Goal: Task Accomplishment & Management: Manage account settings

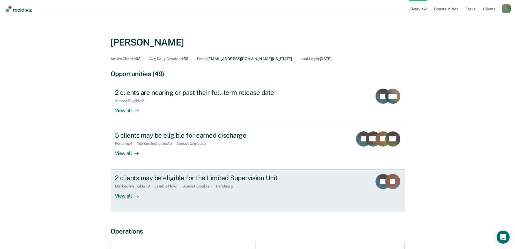
click at [161, 183] on div "Marked Ineligible : 19 Eligible Now : 1 Almost Eligible : 1 Pending : 2" at bounding box center [210, 185] width 190 height 7
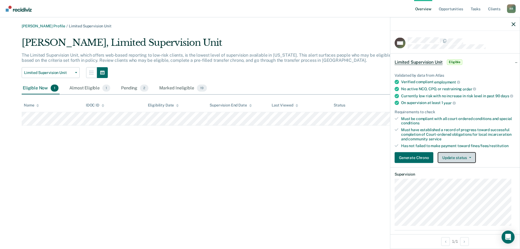
click at [455, 163] on button "Update status" at bounding box center [456, 157] width 38 height 11
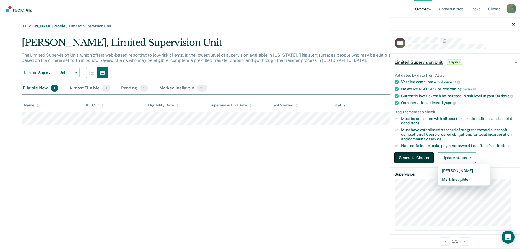
click at [419, 163] on button "Generate Chrono" at bounding box center [413, 157] width 39 height 11
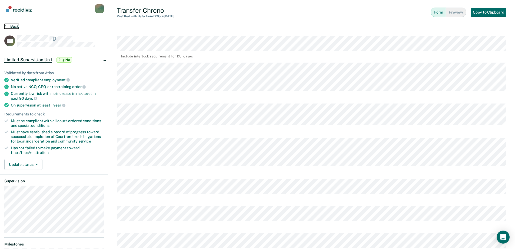
click at [15, 25] on button "Back" at bounding box center [11, 26] width 15 height 5
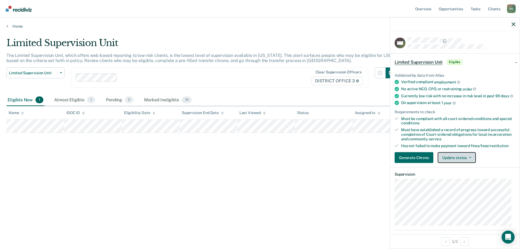
click at [452, 163] on button "Update status" at bounding box center [456, 157] width 38 height 11
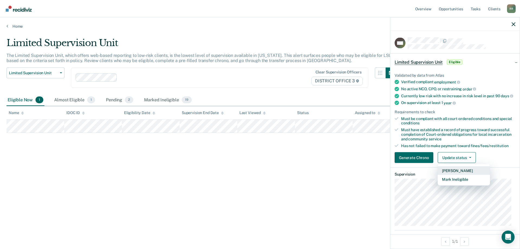
click at [451, 175] on button "[PERSON_NAME]" at bounding box center [463, 170] width 52 height 9
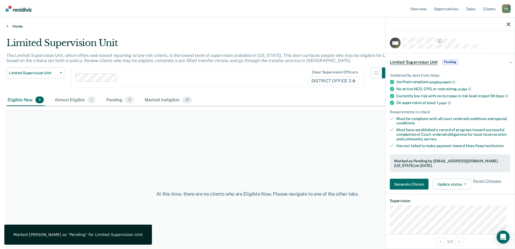
click at [10, 25] on link "Home" at bounding box center [257, 26] width 503 height 5
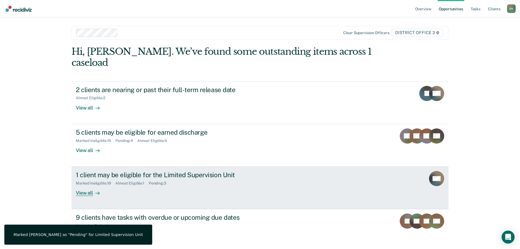
click at [127, 179] on div "Marked Ineligible : 19 Almost Eligible : 1 Pending : 3" at bounding box center [171, 182] width 190 height 7
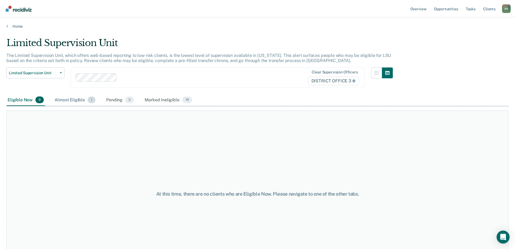
click at [69, 101] on div "Almost Eligible 1" at bounding box center [75, 100] width 43 height 12
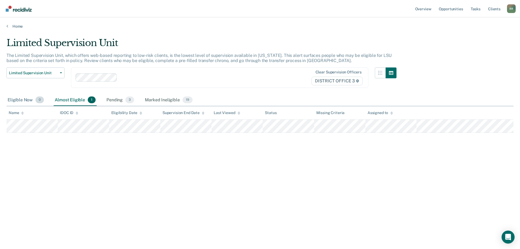
click at [20, 103] on div "Eligible Now 0" at bounding box center [25, 100] width 38 height 12
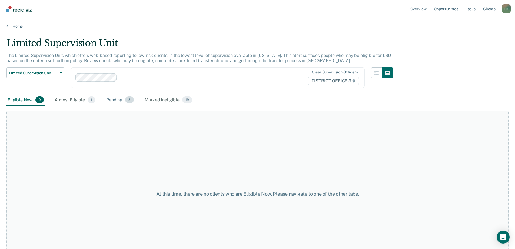
click at [115, 100] on div "Pending 3" at bounding box center [120, 100] width 30 height 12
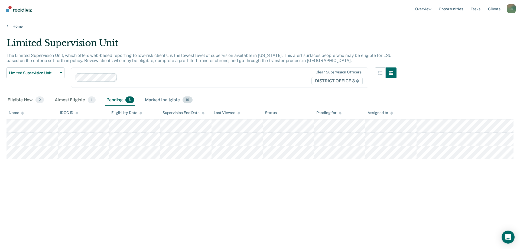
click at [159, 102] on div "Marked Ineligible 19" at bounding box center [169, 100] width 50 height 12
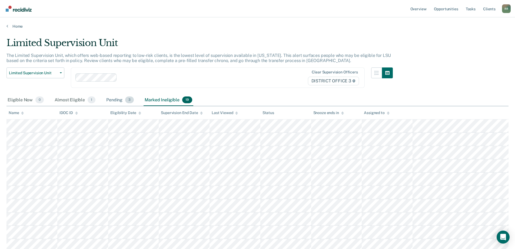
click at [111, 99] on div "Pending 3" at bounding box center [120, 100] width 30 height 12
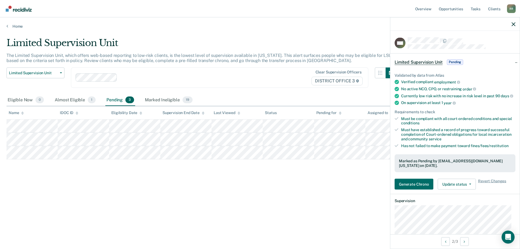
click at [290, 193] on div "Limited Supervision Unit The Limited Supervision Unit, which offers web-based r…" at bounding box center [259, 122] width 507 height 171
click at [469, 187] on button "Update status" at bounding box center [456, 183] width 38 height 11
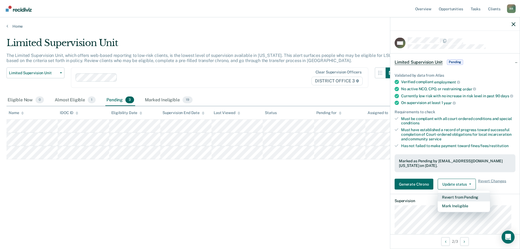
click at [461, 201] on button "Revert from Pending" at bounding box center [463, 196] width 52 height 9
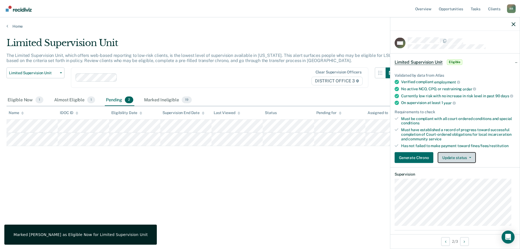
click at [458, 160] on button "Update status" at bounding box center [456, 157] width 38 height 11
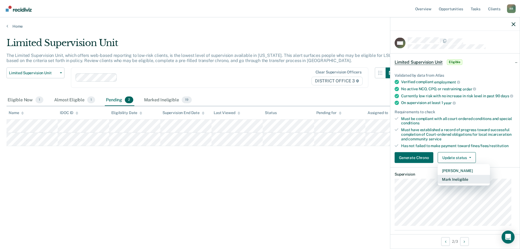
click at [453, 183] on button "Mark Ineligible" at bounding box center [463, 179] width 52 height 9
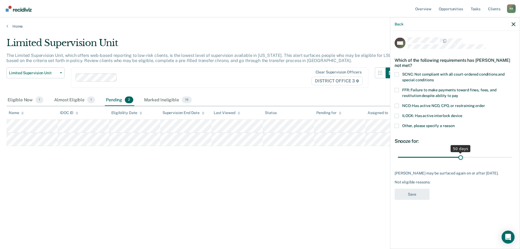
drag, startPoint x: 436, startPoint y: 156, endPoint x: 460, endPoint y: 155, distance: 23.9
type input "50"
click at [460, 155] on input "range" at bounding box center [455, 156] width 114 height 9
click at [396, 88] on span at bounding box center [396, 90] width 4 height 4
click at [458, 93] on input "FFR: Failure to make payments toward fines, fees, and restitution despite abili…" at bounding box center [458, 93] width 0 height 0
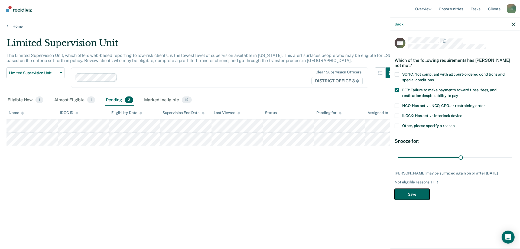
click at [407, 194] on button "Save" at bounding box center [411, 193] width 35 height 11
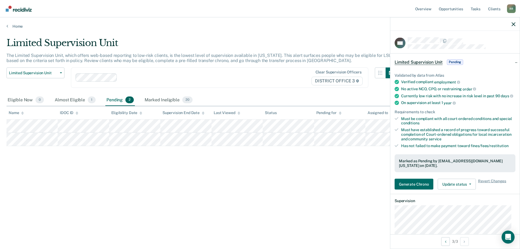
click at [284, 187] on div "Limited Supervision Unit The Limited Supervision Unit, which offers web-based r…" at bounding box center [259, 122] width 507 height 171
click at [513, 24] on icon "button" at bounding box center [513, 24] width 4 height 4
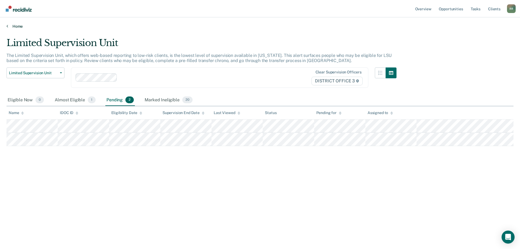
click at [14, 27] on link "Home" at bounding box center [259, 26] width 507 height 5
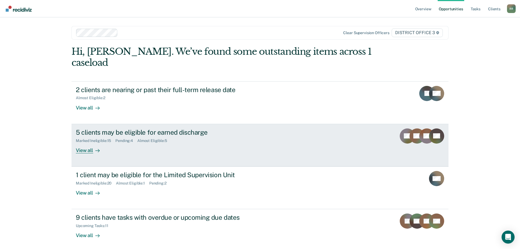
click at [126, 138] on div "Pending : 4" at bounding box center [126, 140] width 22 height 5
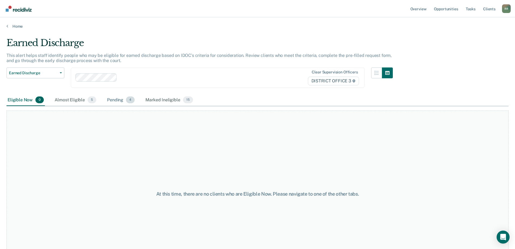
click at [112, 101] on div "Pending 4" at bounding box center [121, 100] width 30 height 12
